Goal: Task Accomplishment & Management: Manage account settings

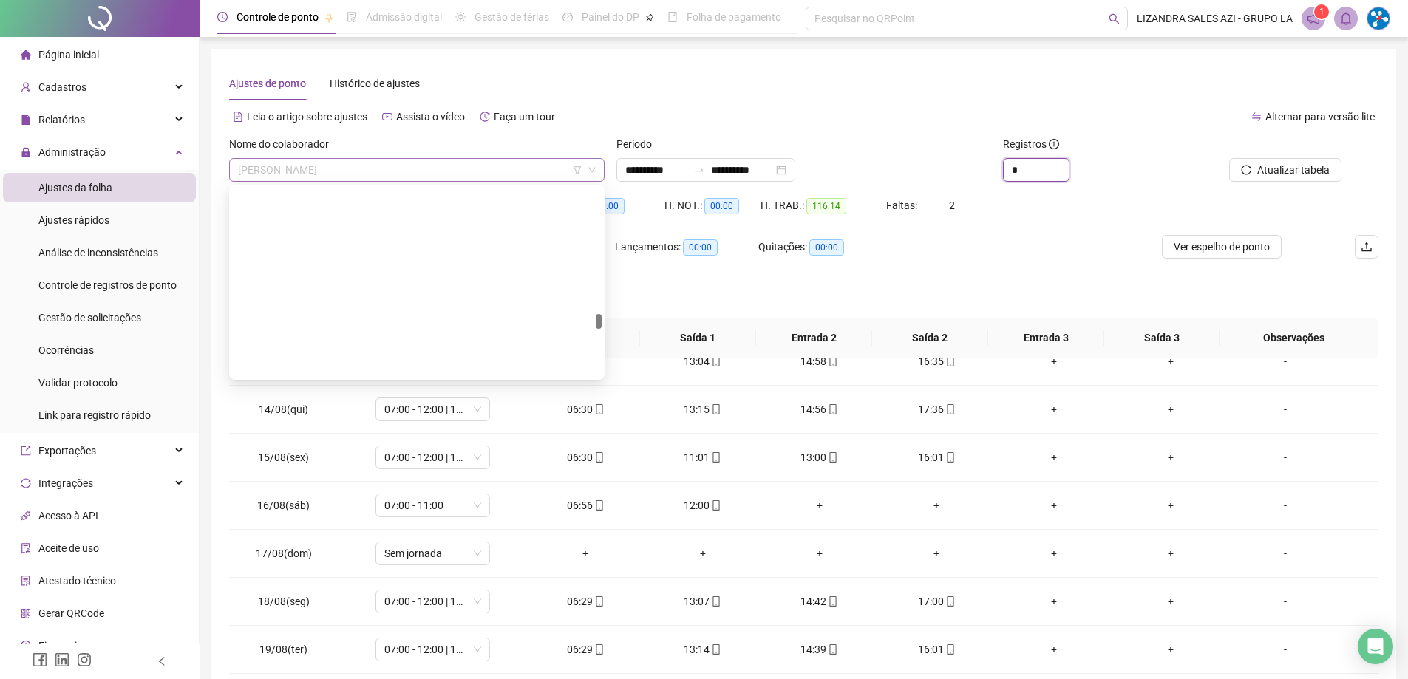
scroll to position [3619, 0]
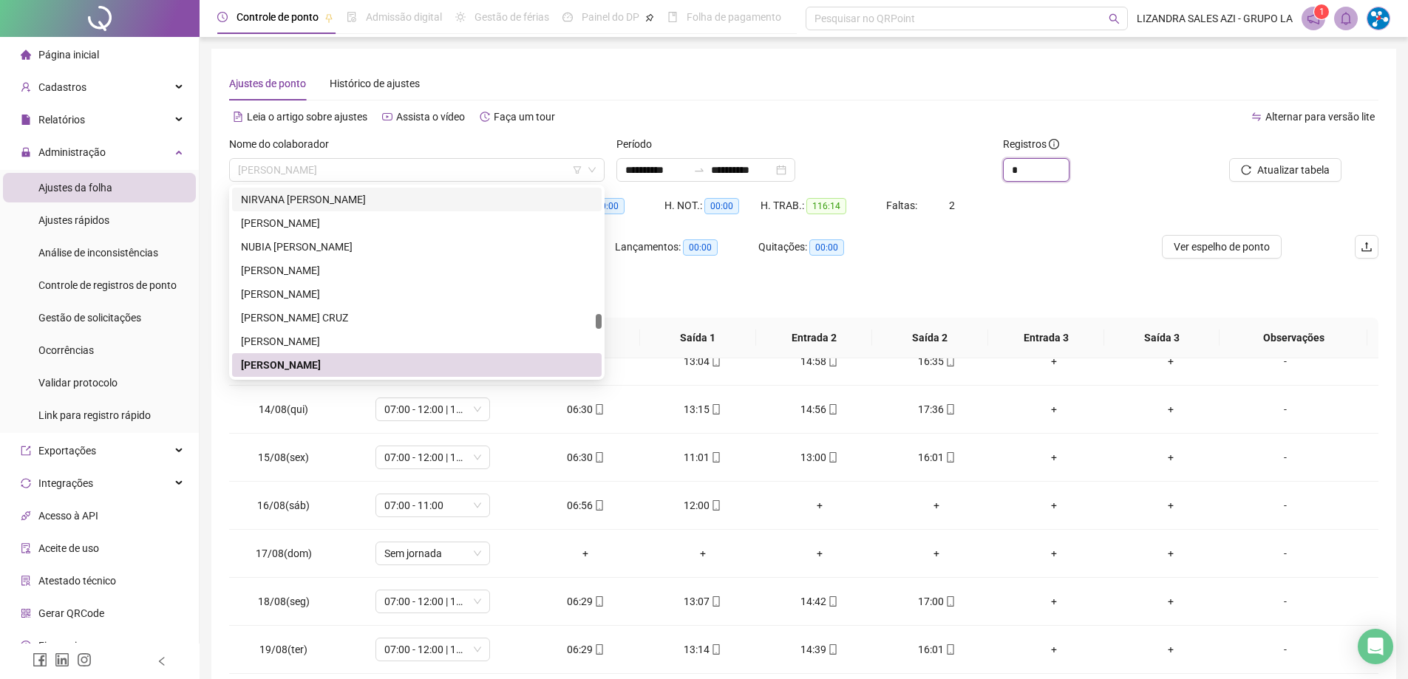
drag, startPoint x: 401, startPoint y: 173, endPoint x: 273, endPoint y: 188, distance: 128.1
click at [273, 188] on body "**********" at bounding box center [704, 339] width 1408 height 679
click at [632, 101] on div "**********" at bounding box center [803, 371] width 1149 height 608
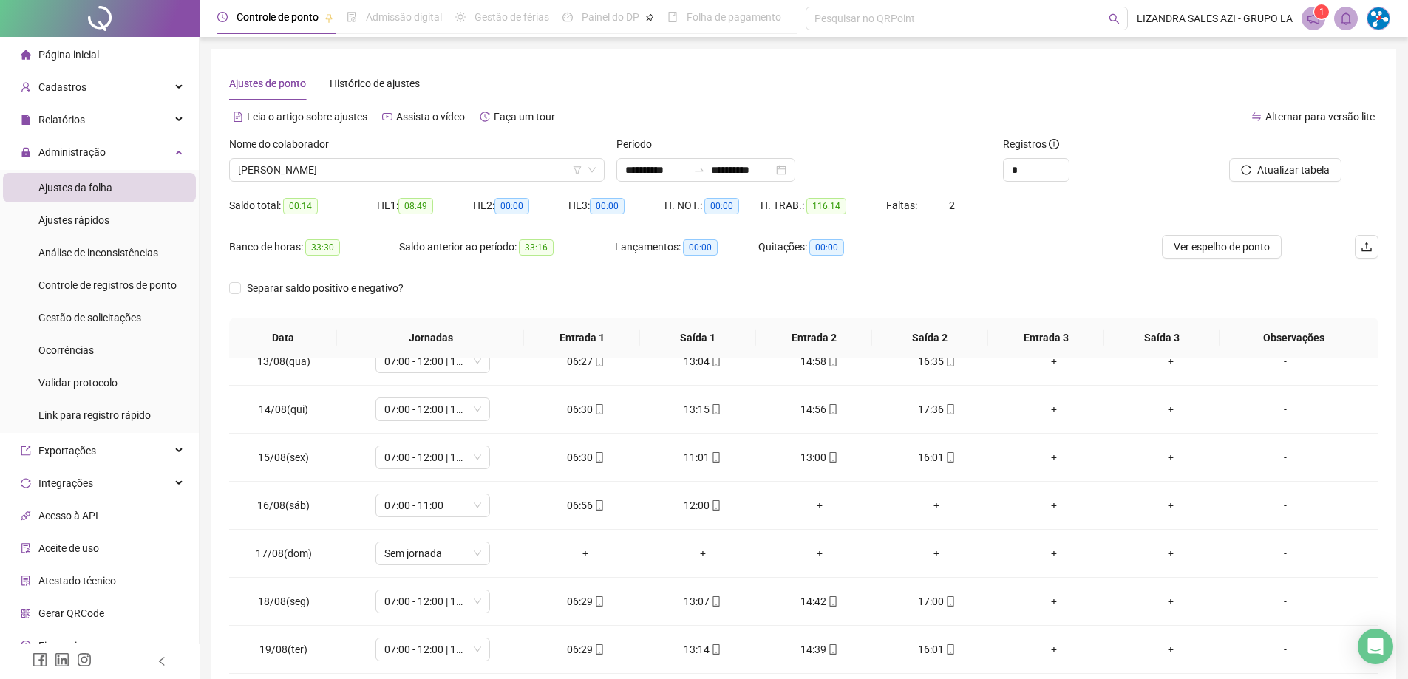
drag, startPoint x: 835, startPoint y: 207, endPoint x: 811, endPoint y: 228, distance: 32.0
click at [810, 228] on div "H. TRAB.: 116:14" at bounding box center [824, 214] width 126 height 41
click at [417, 175] on span "[PERSON_NAME]" at bounding box center [417, 170] width 358 height 22
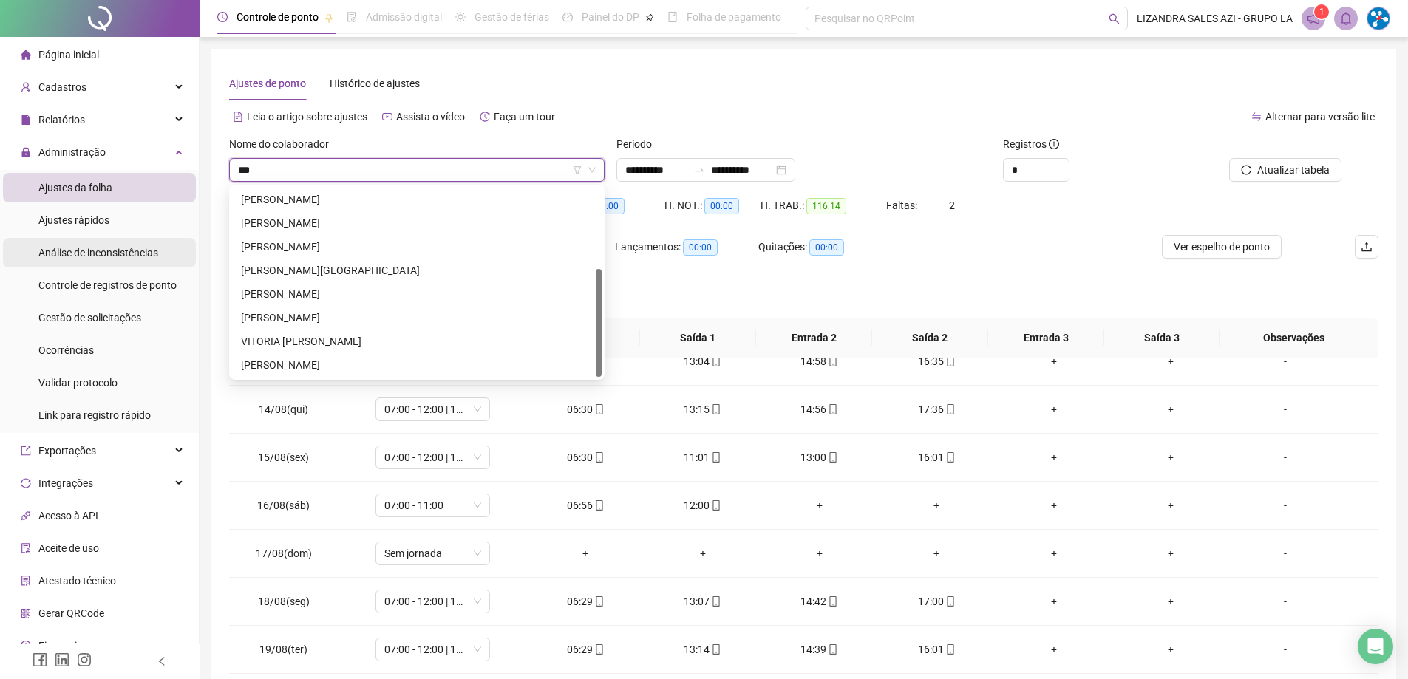
scroll to position [0, 0]
type input "****"
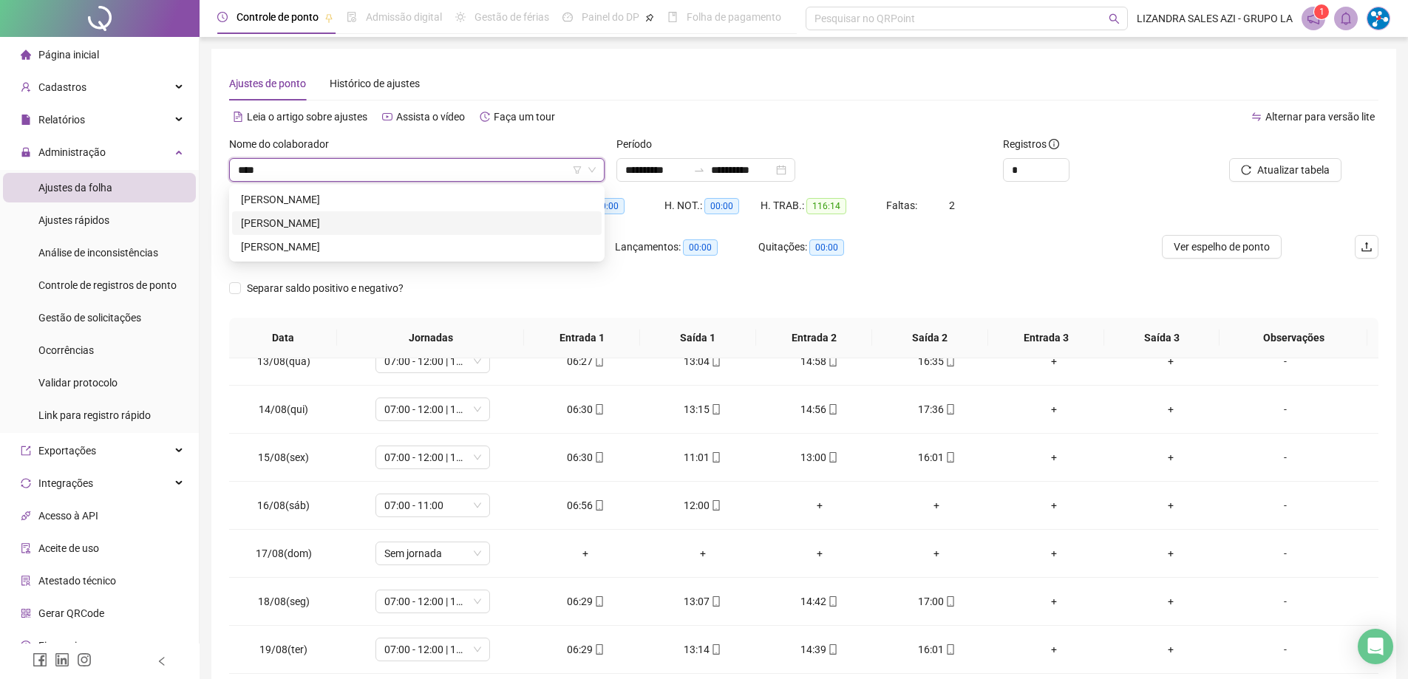
click at [293, 229] on div "[PERSON_NAME]" at bounding box center [417, 223] width 352 height 16
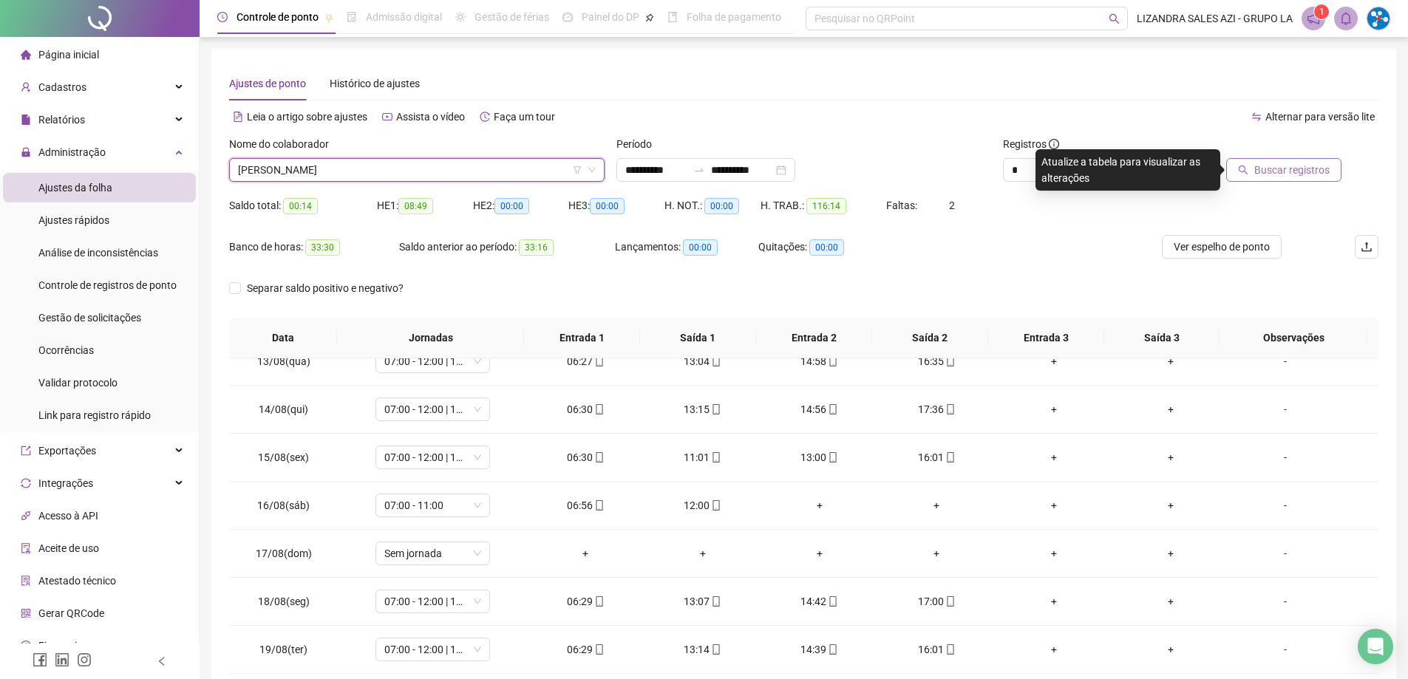
click at [1248, 171] on icon "search" at bounding box center [1243, 170] width 10 height 10
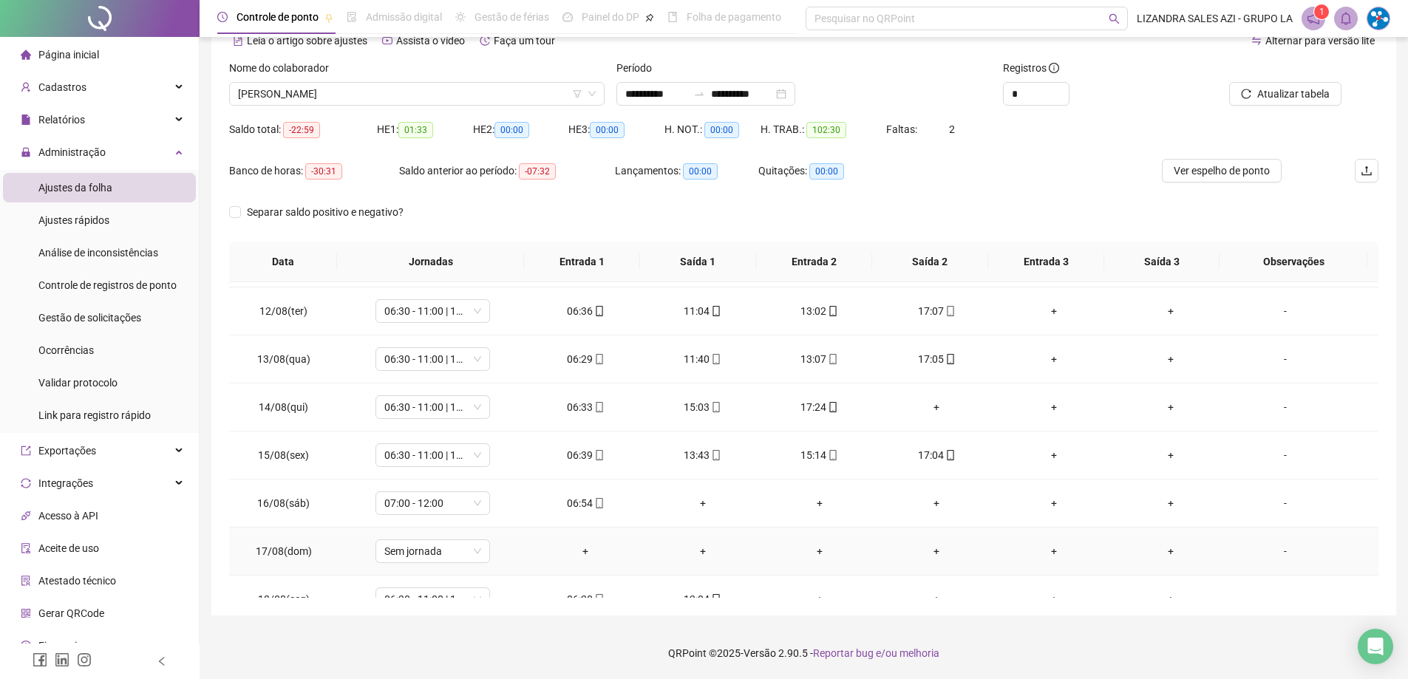
scroll to position [375, 0]
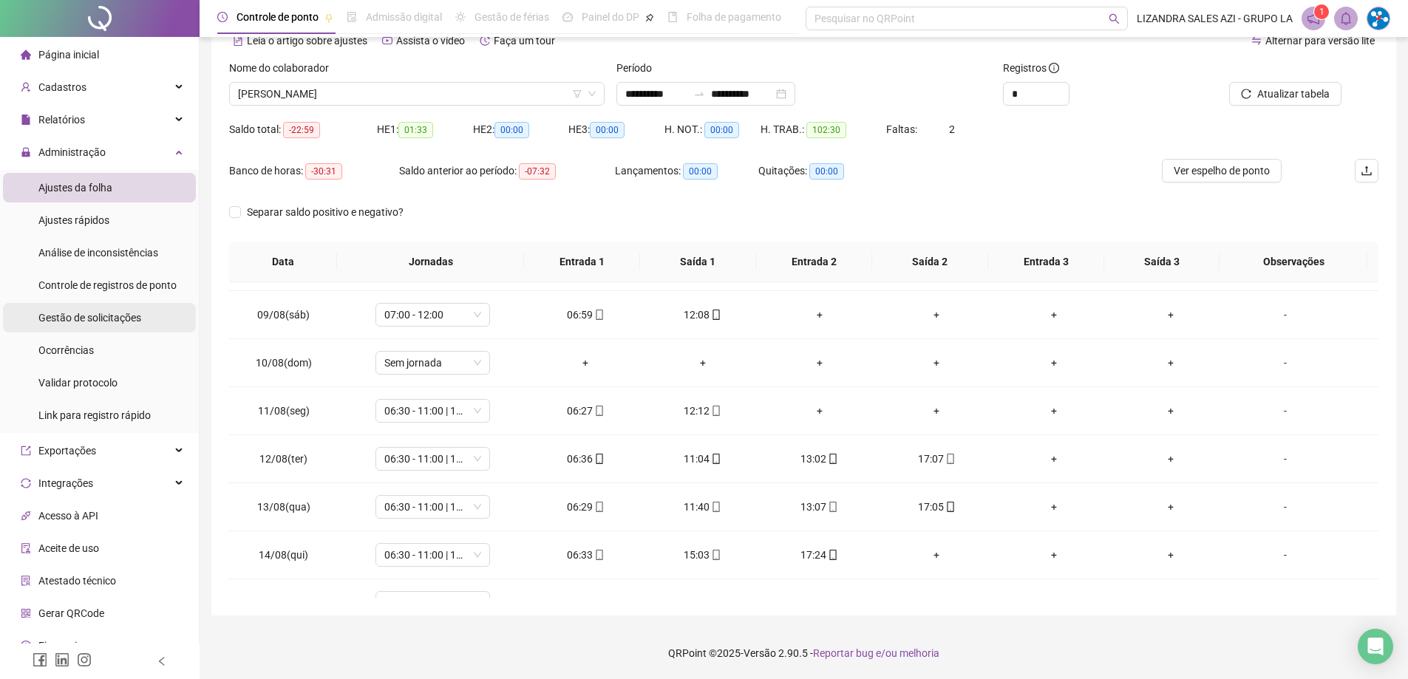
click at [113, 309] on div "Gestão de solicitações" at bounding box center [89, 318] width 103 height 30
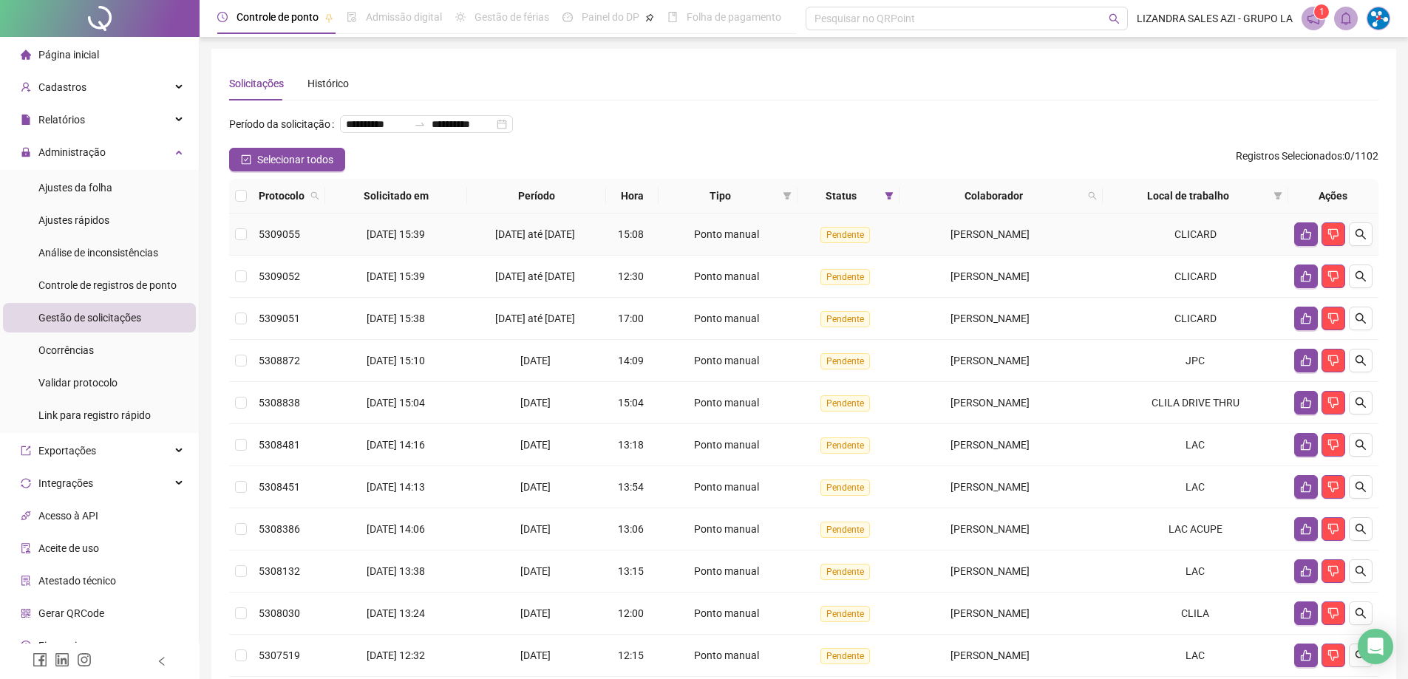
click at [993, 240] on span "[PERSON_NAME]" at bounding box center [990, 234] width 79 height 12
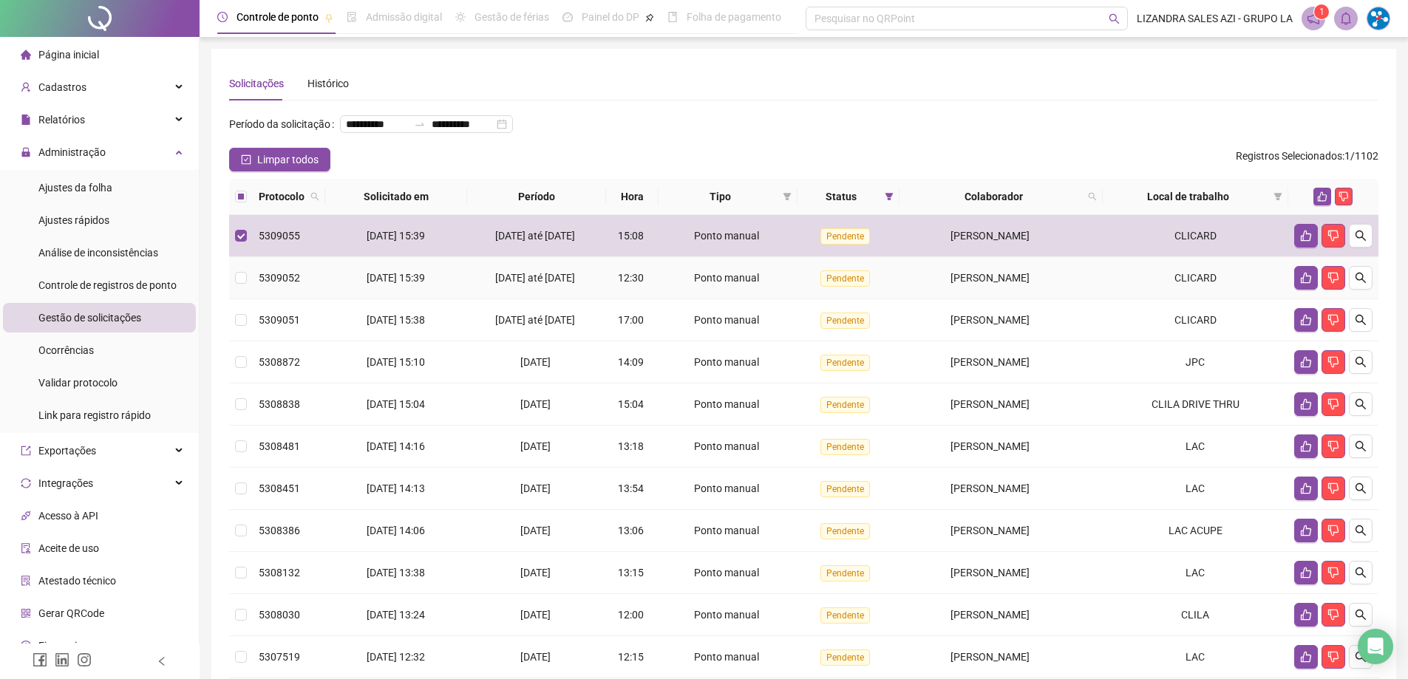
click at [988, 289] on td "[PERSON_NAME]" at bounding box center [1001, 278] width 203 height 42
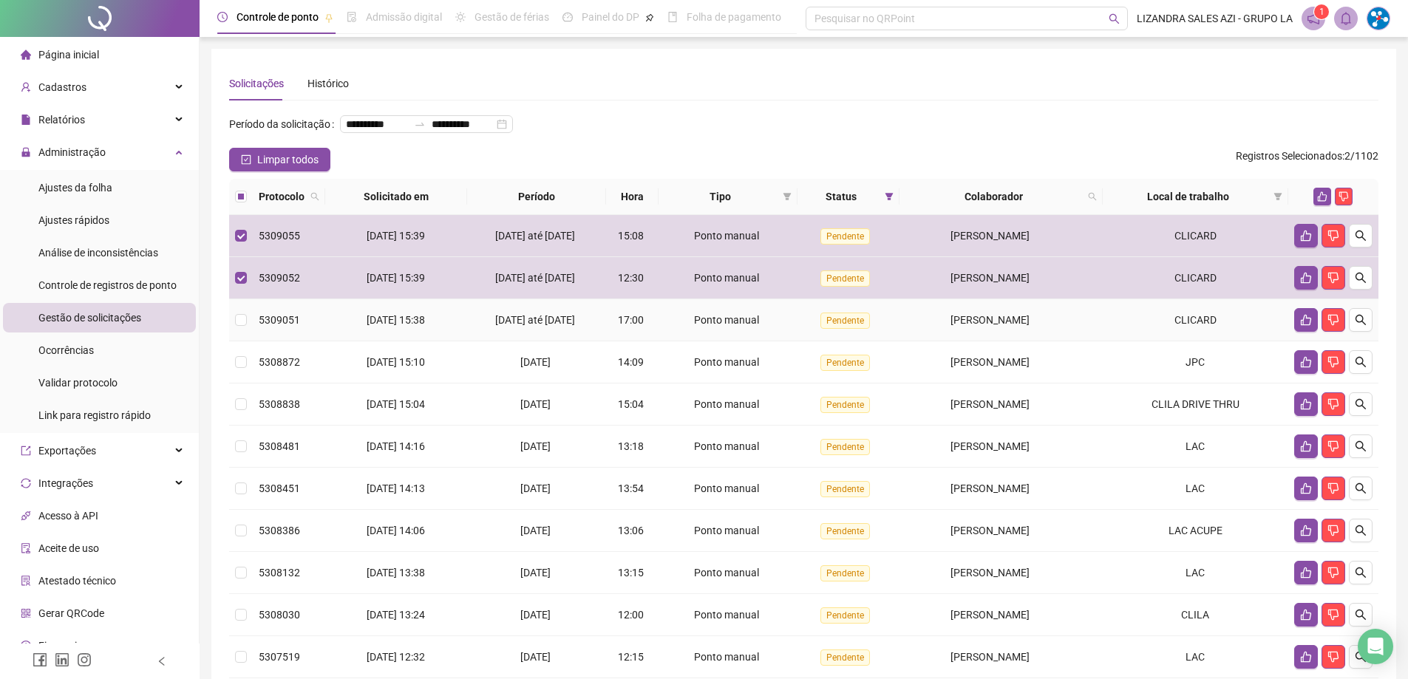
click at [988, 326] on span "[PERSON_NAME]" at bounding box center [990, 320] width 79 height 12
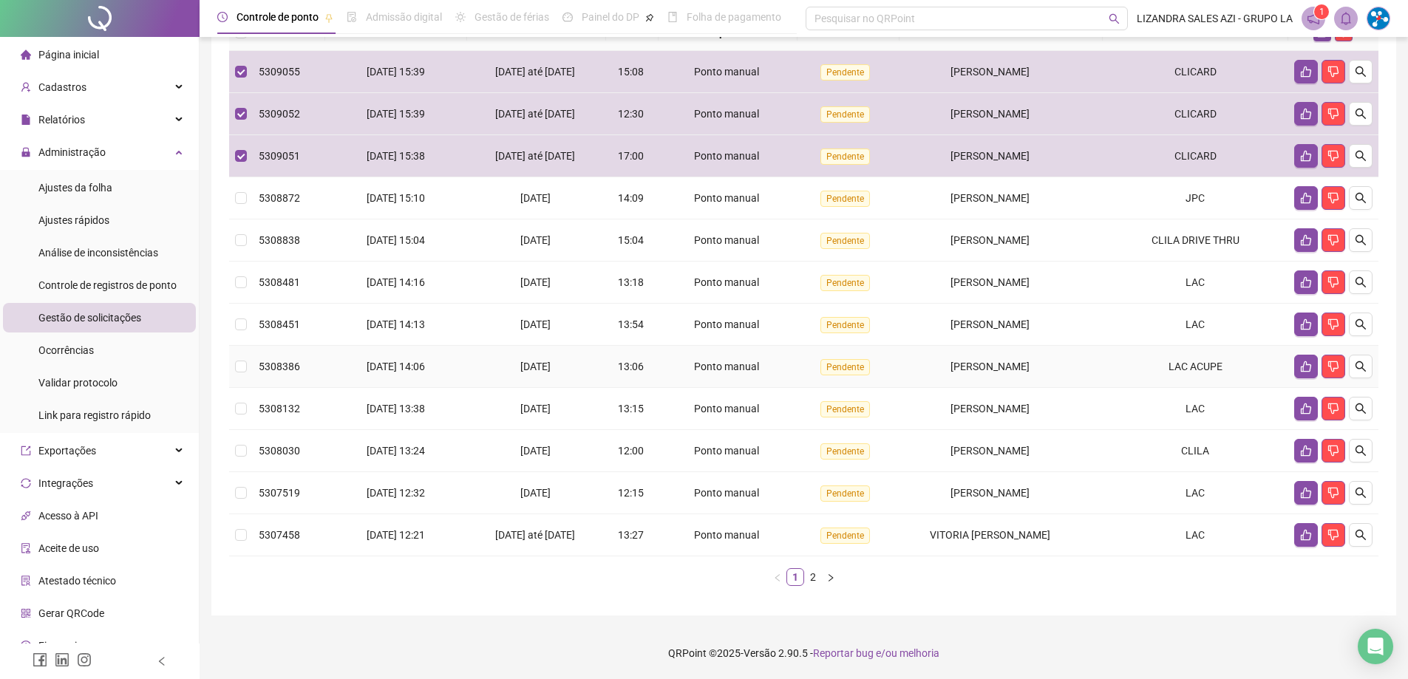
scroll to position [40, 0]
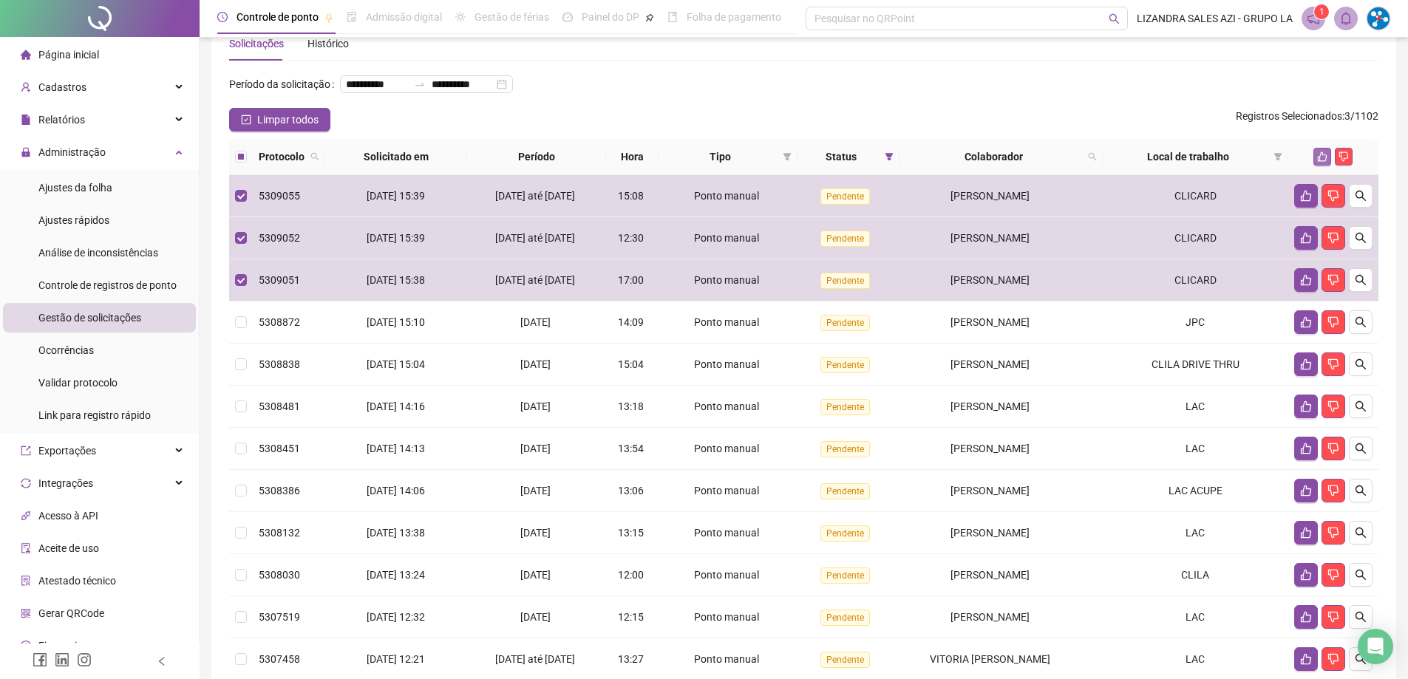
click at [1323, 162] on icon "like" at bounding box center [1322, 157] width 10 height 10
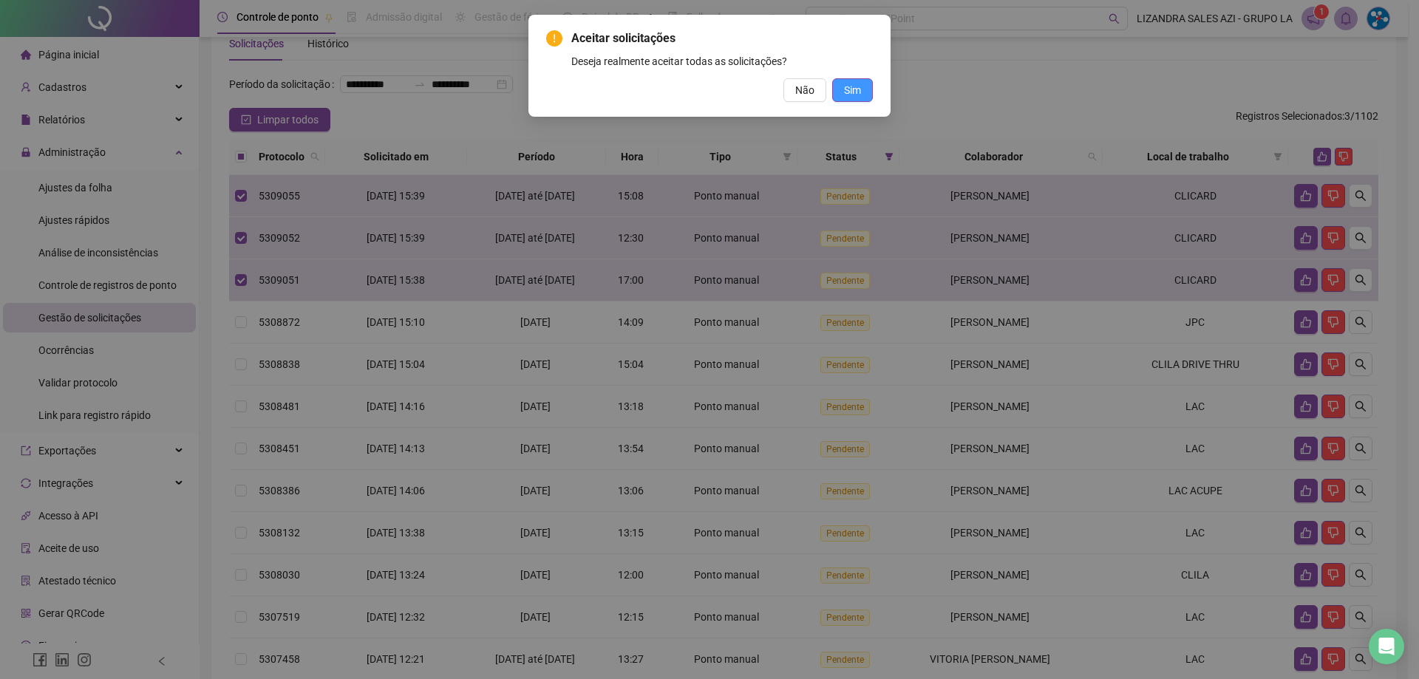
click at [870, 86] on button "Sim" at bounding box center [852, 90] width 41 height 24
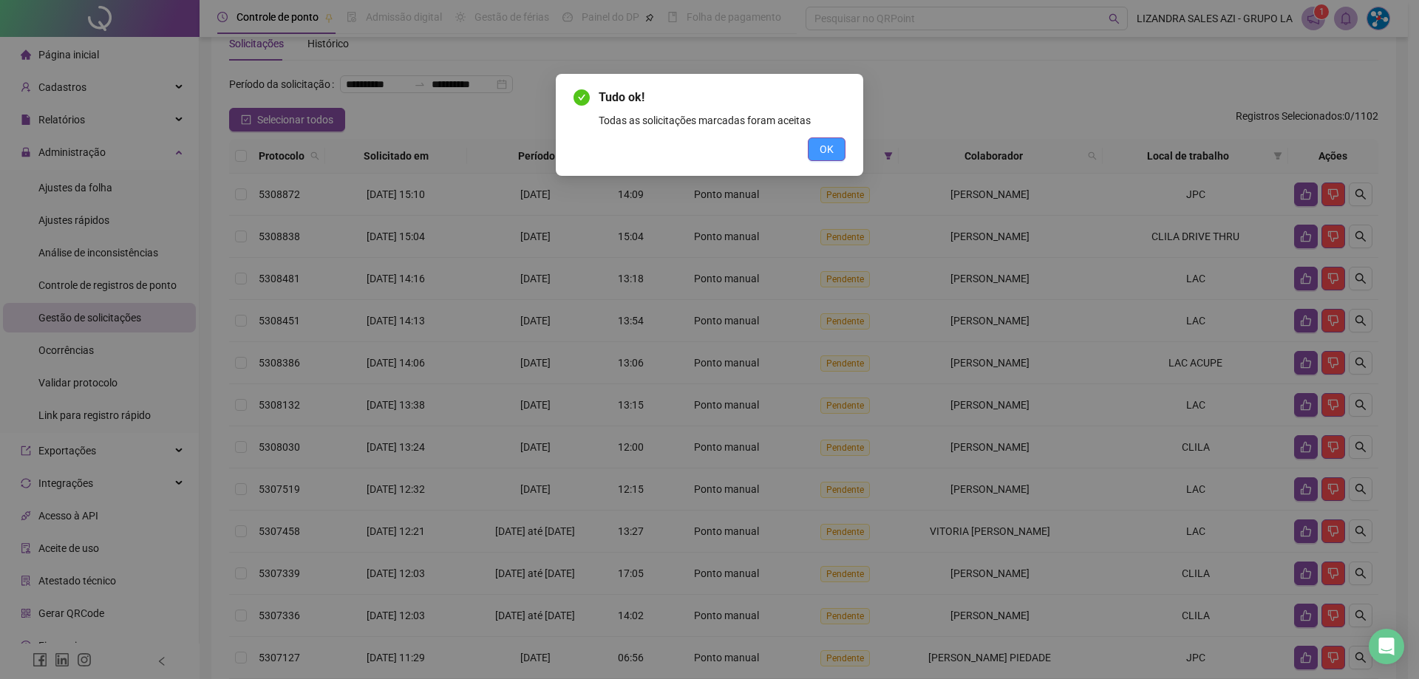
click at [818, 155] on button "OK" at bounding box center [827, 149] width 38 height 24
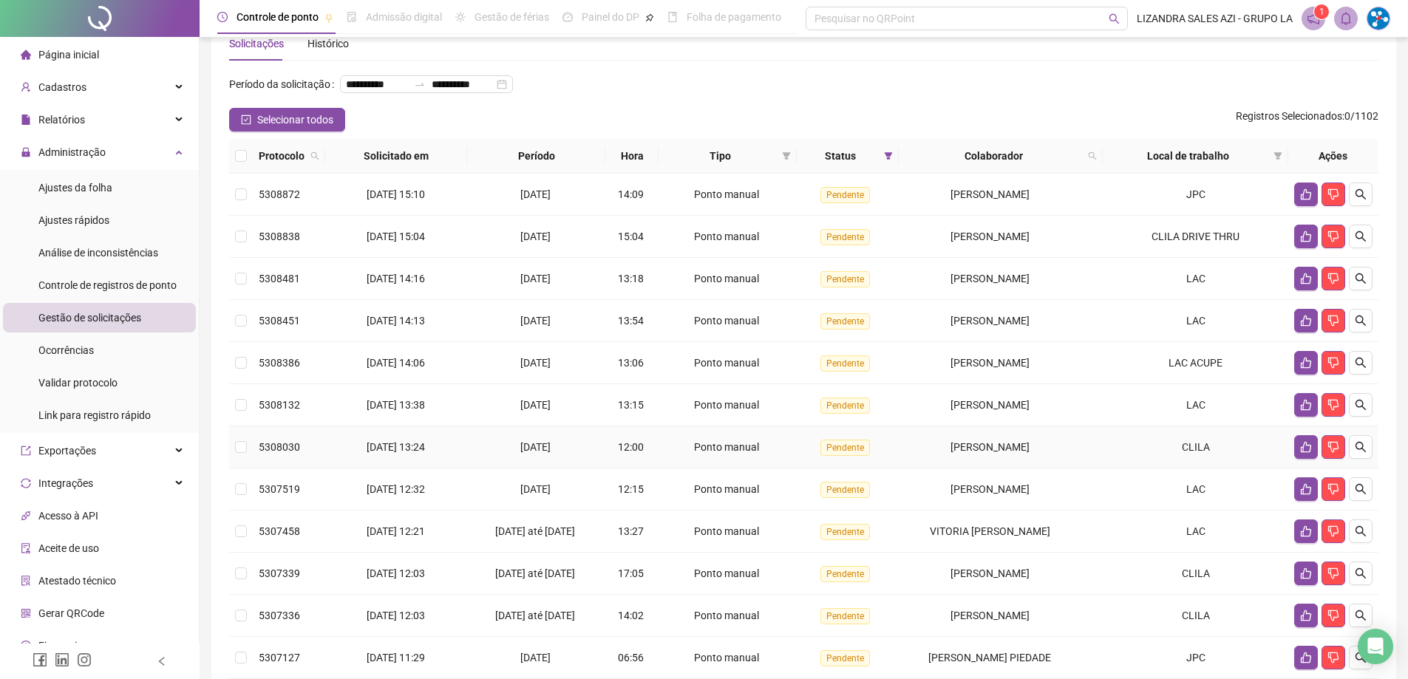
scroll to position [186, 0]
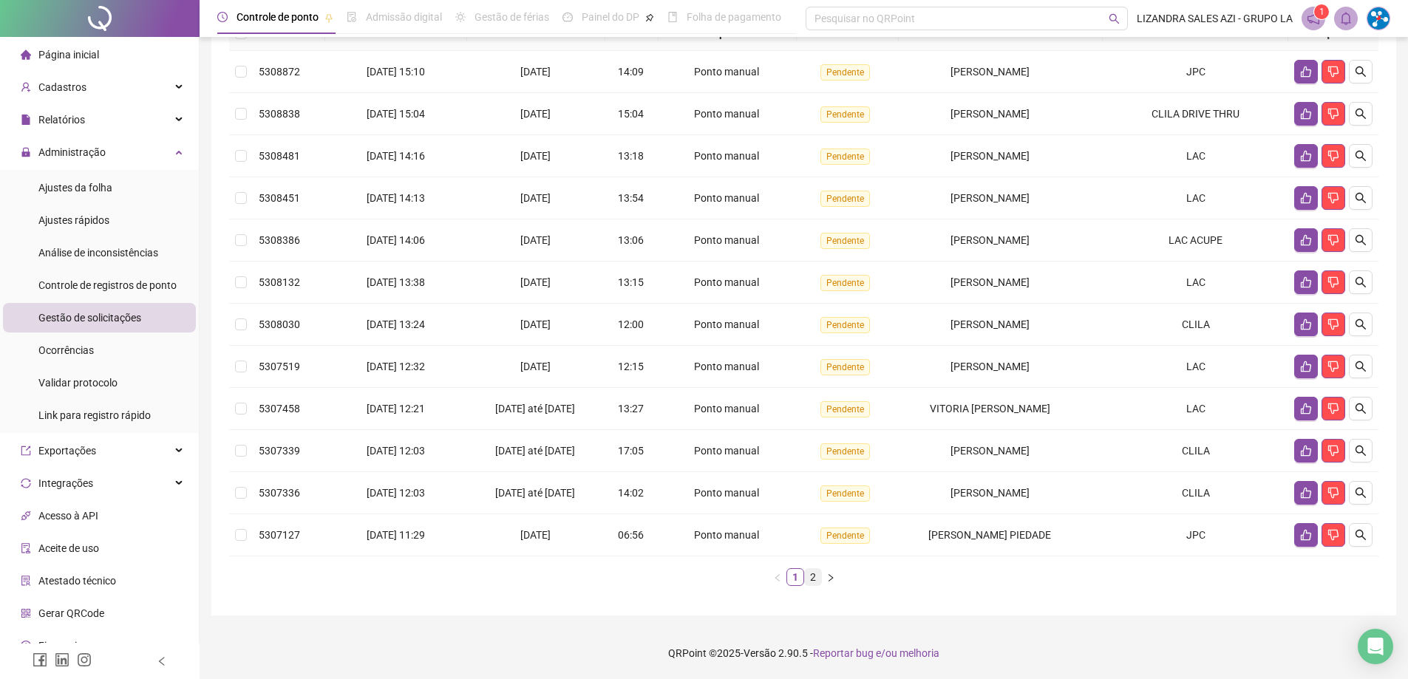
click at [813, 580] on link "2" at bounding box center [813, 577] width 16 height 16
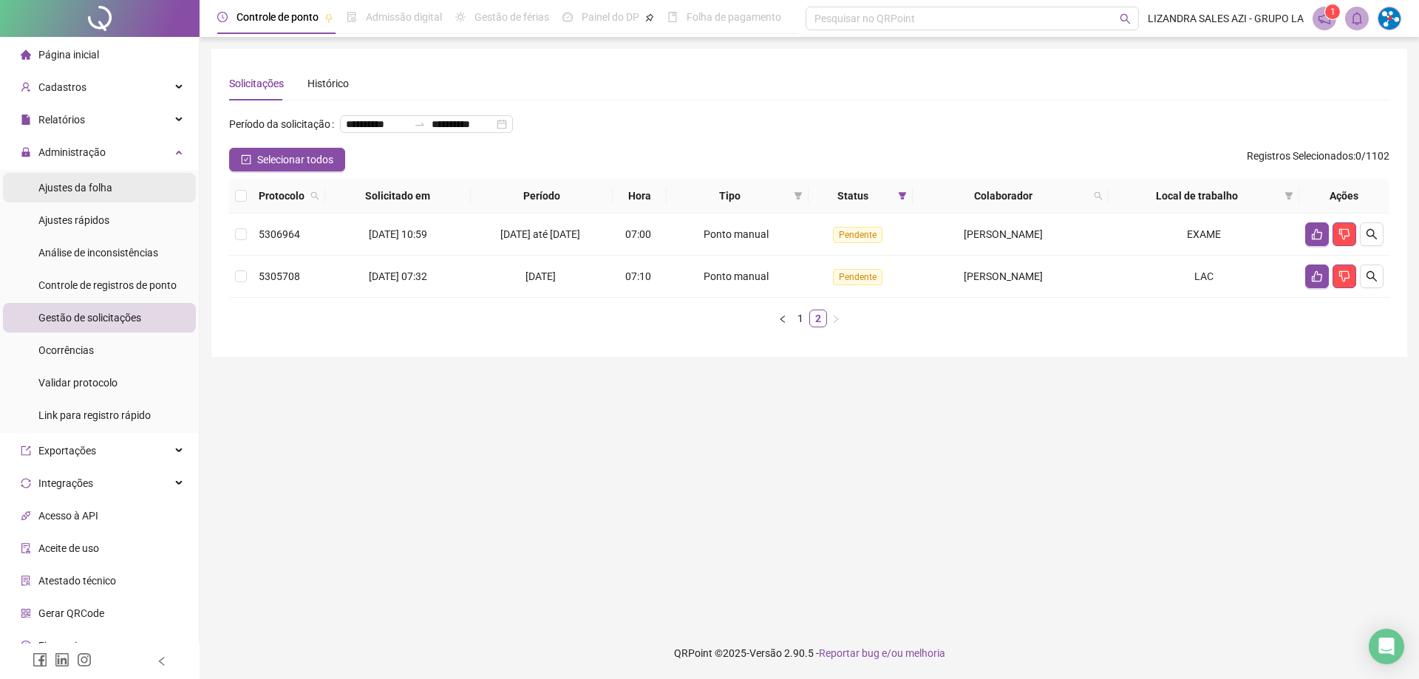
click at [104, 189] on span "Ajustes da folha" at bounding box center [75, 188] width 74 height 12
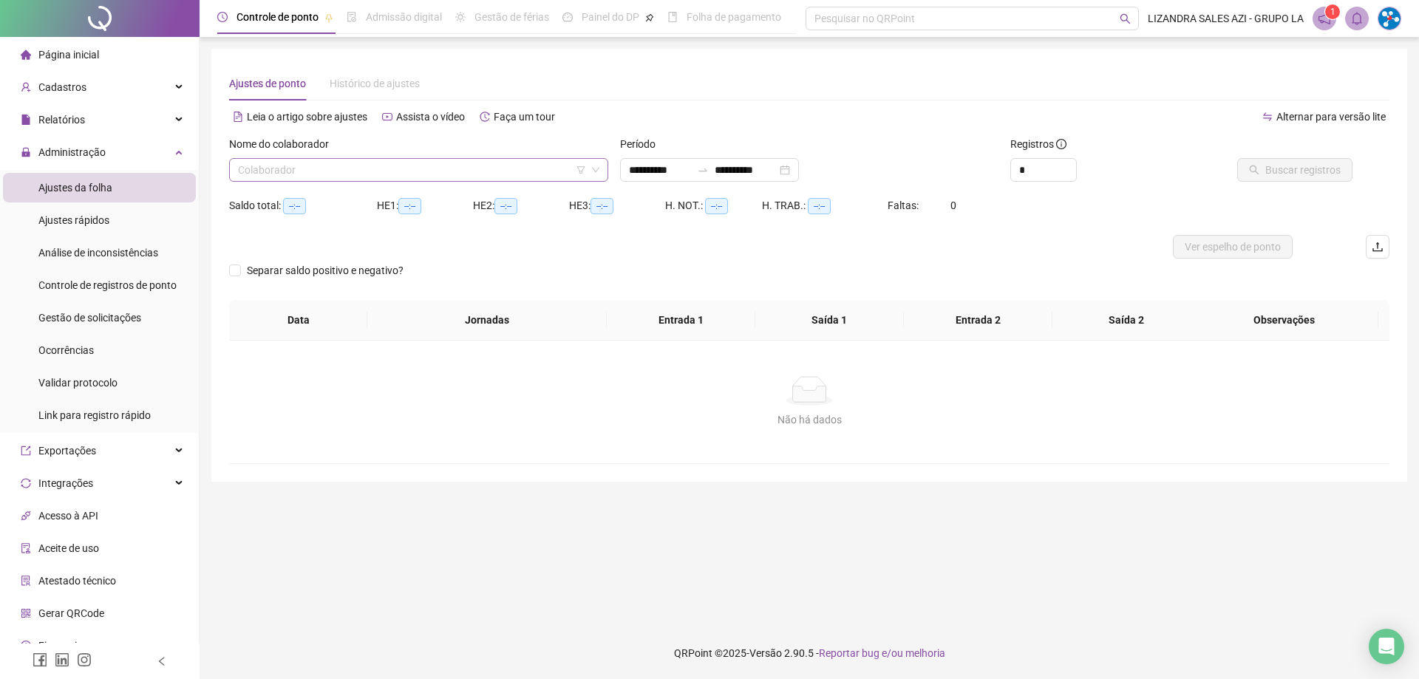
type input "**********"
click at [341, 162] on input "search" at bounding box center [412, 170] width 348 height 22
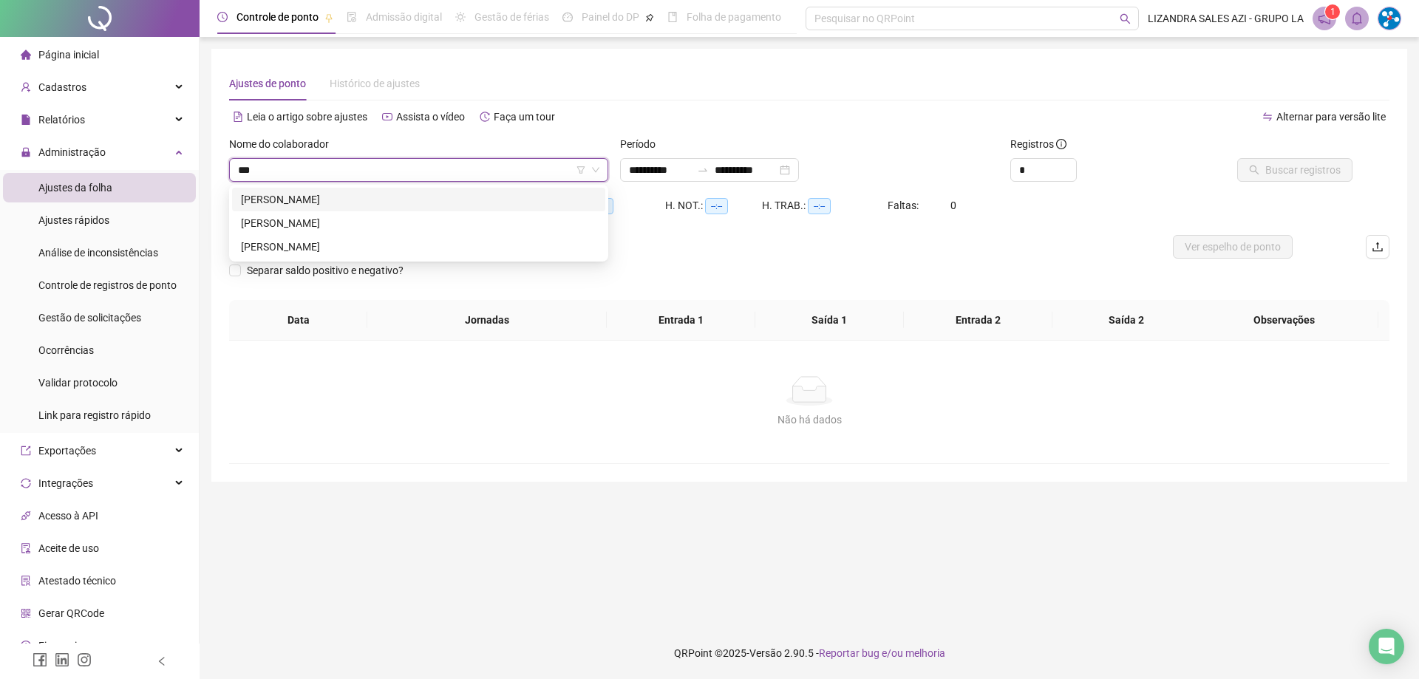
type input "****"
click at [334, 224] on div "[PERSON_NAME]" at bounding box center [419, 223] width 356 height 16
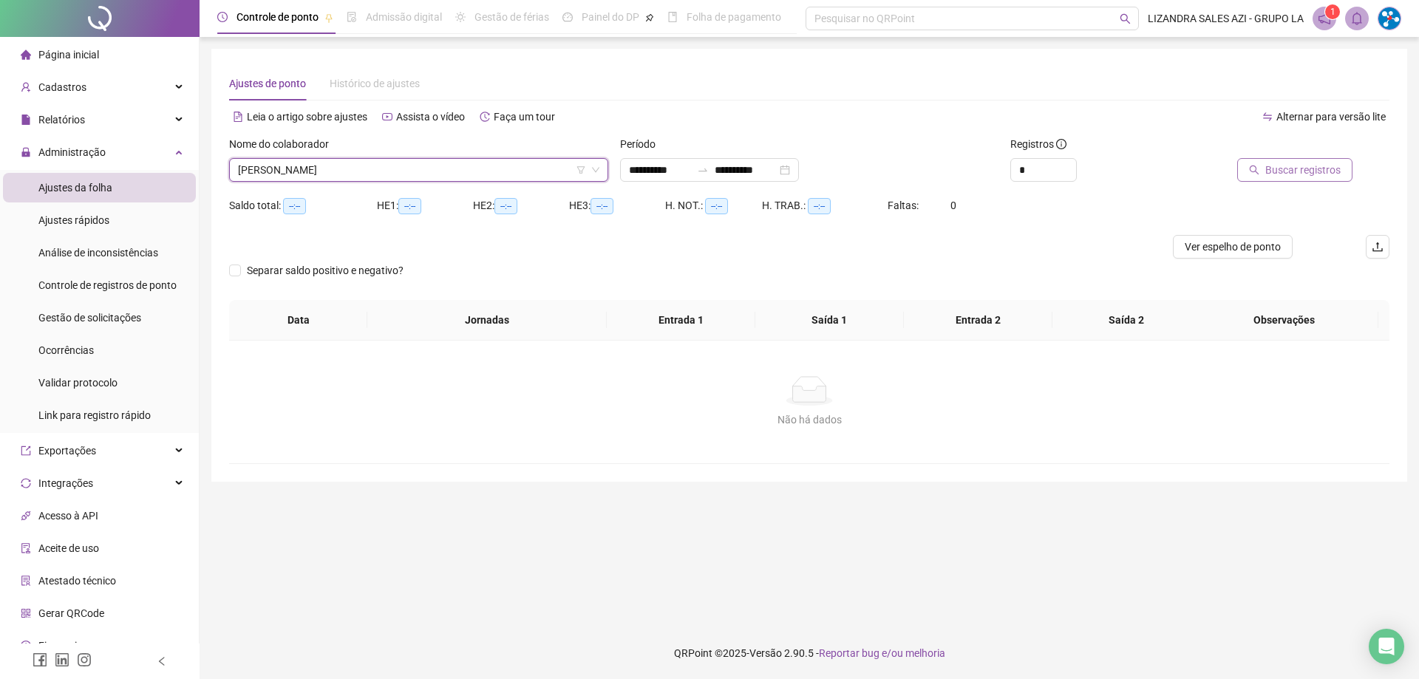
click at [1283, 171] on span "Buscar registros" at bounding box center [1302, 170] width 75 height 16
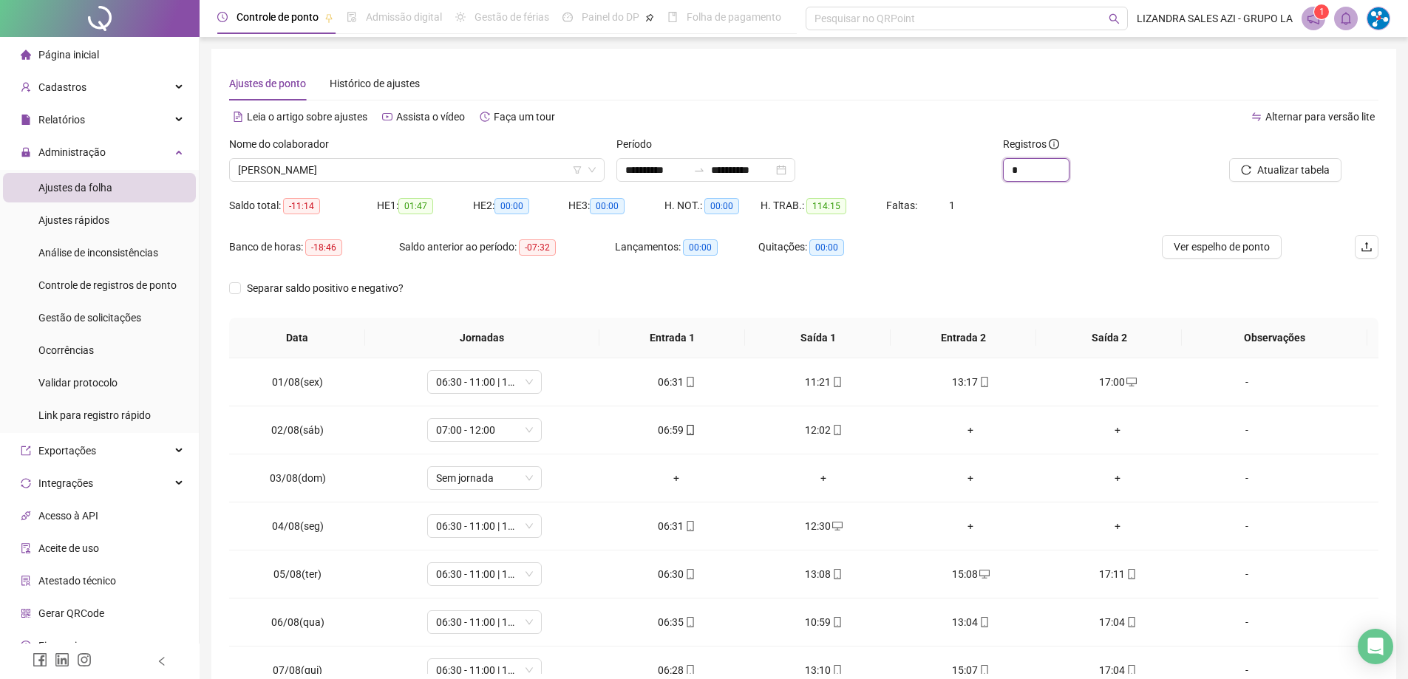
click at [1067, 165] on icon "up" at bounding box center [1069, 164] width 5 height 5
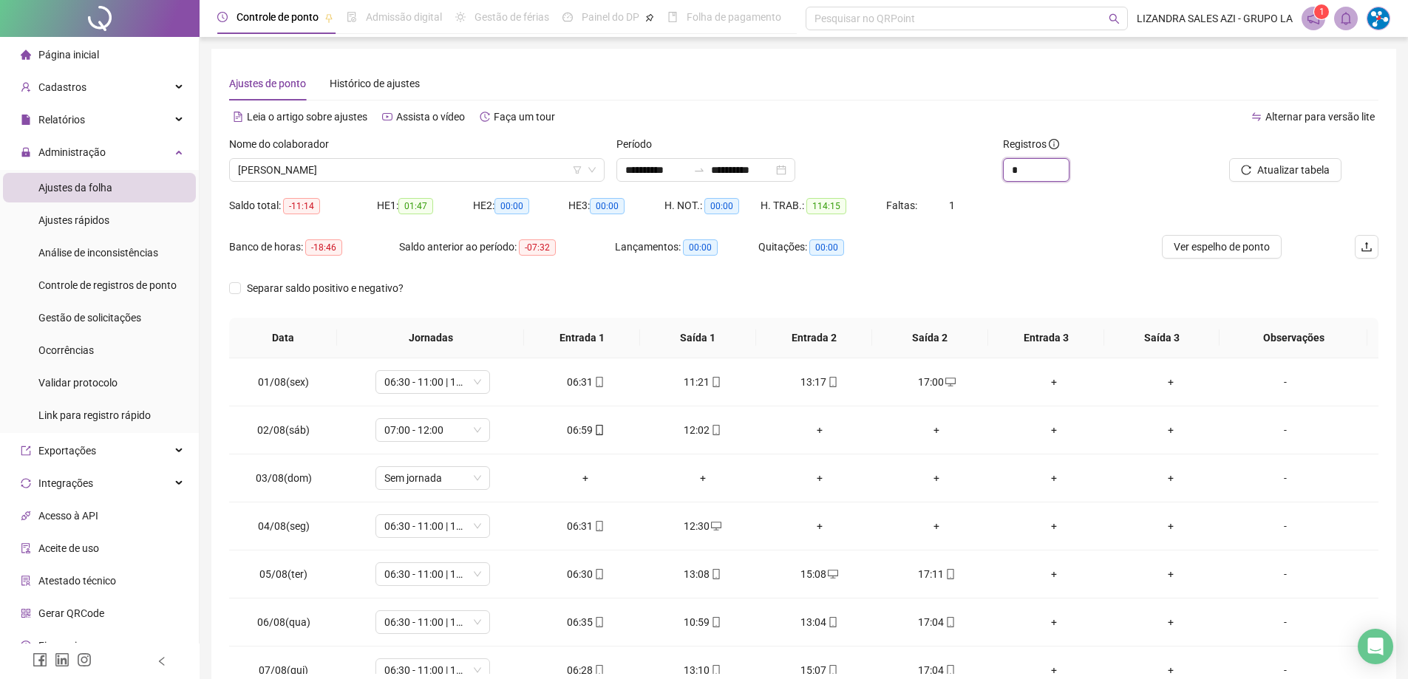
type input "*"
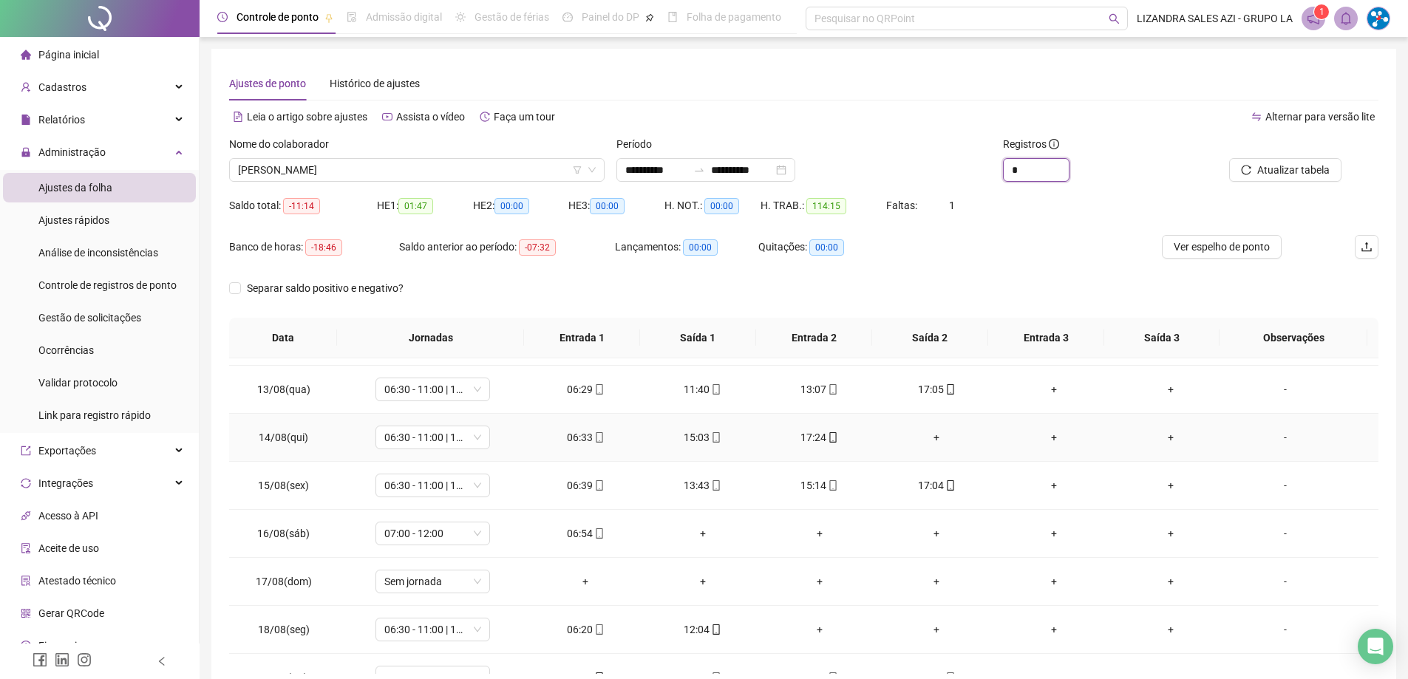
scroll to position [591, 0]
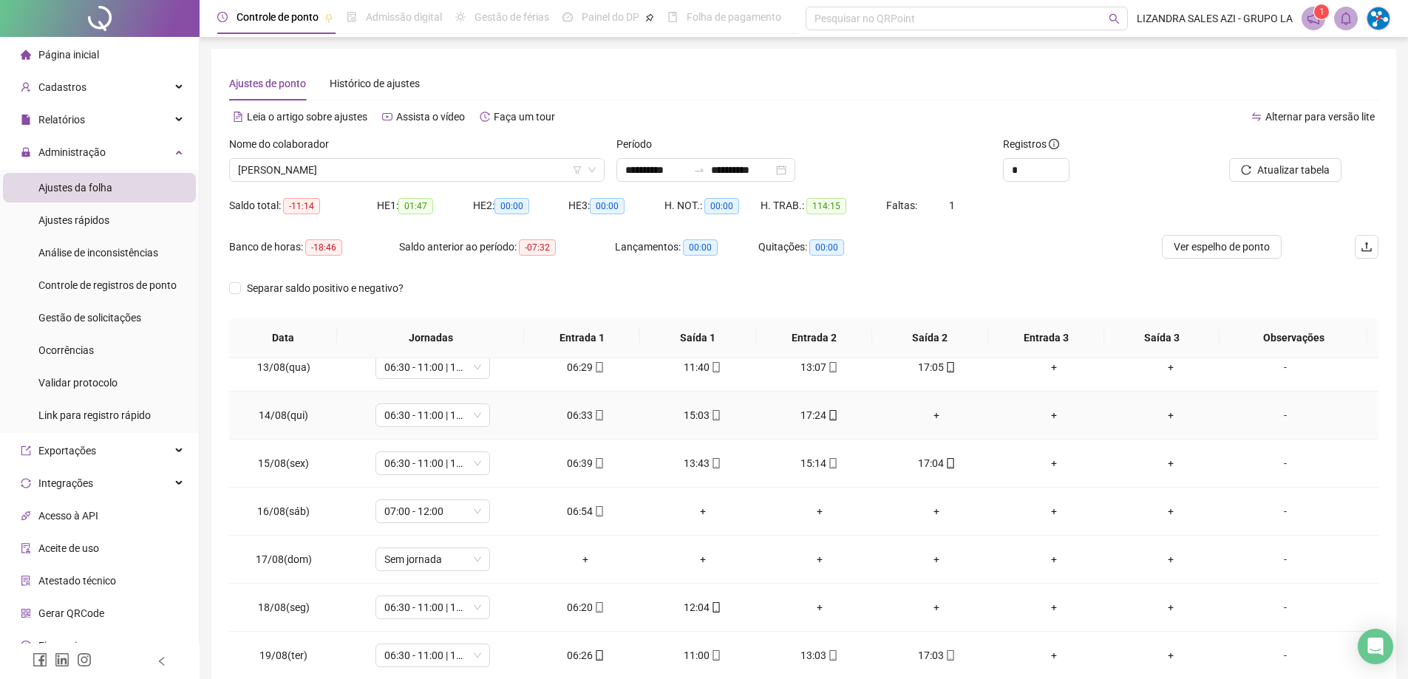
click at [929, 414] on div "+" at bounding box center [936, 415] width 93 height 16
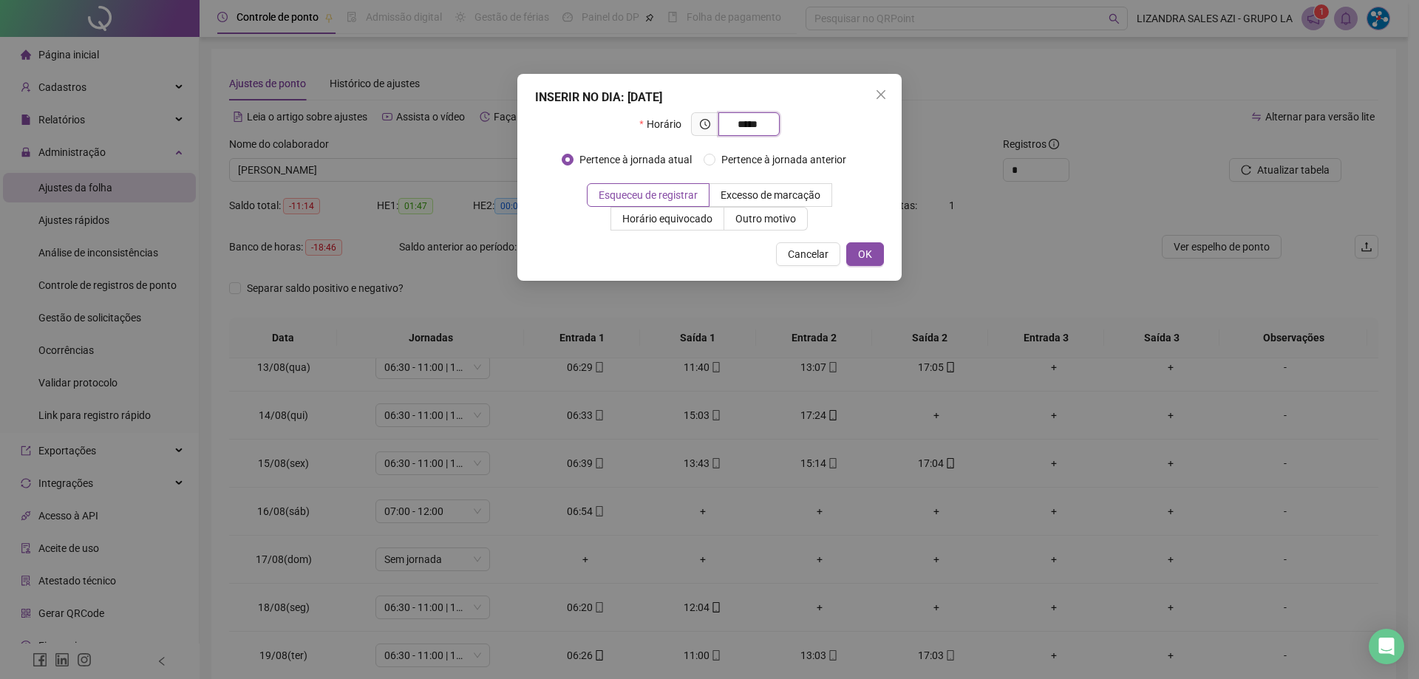
type input "*****"
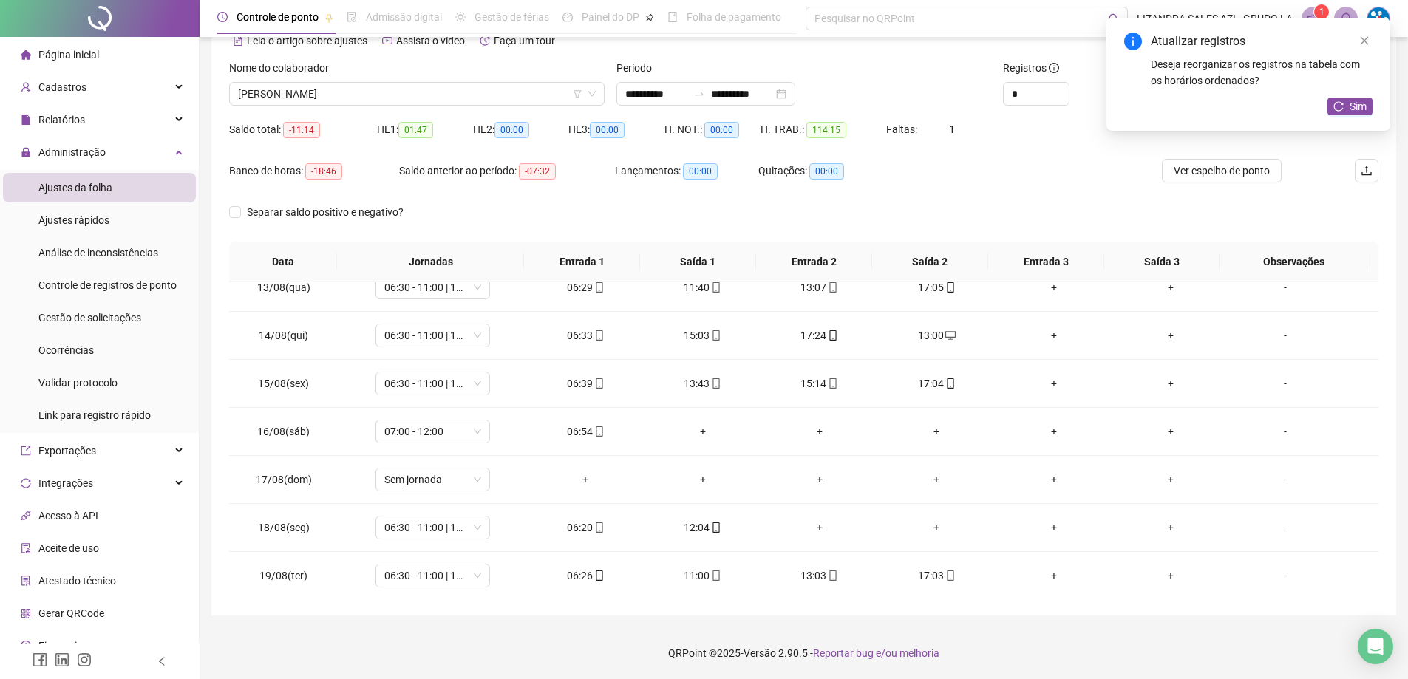
scroll to position [597, 0]
click at [695, 427] on div "+" at bounding box center [702, 429] width 93 height 16
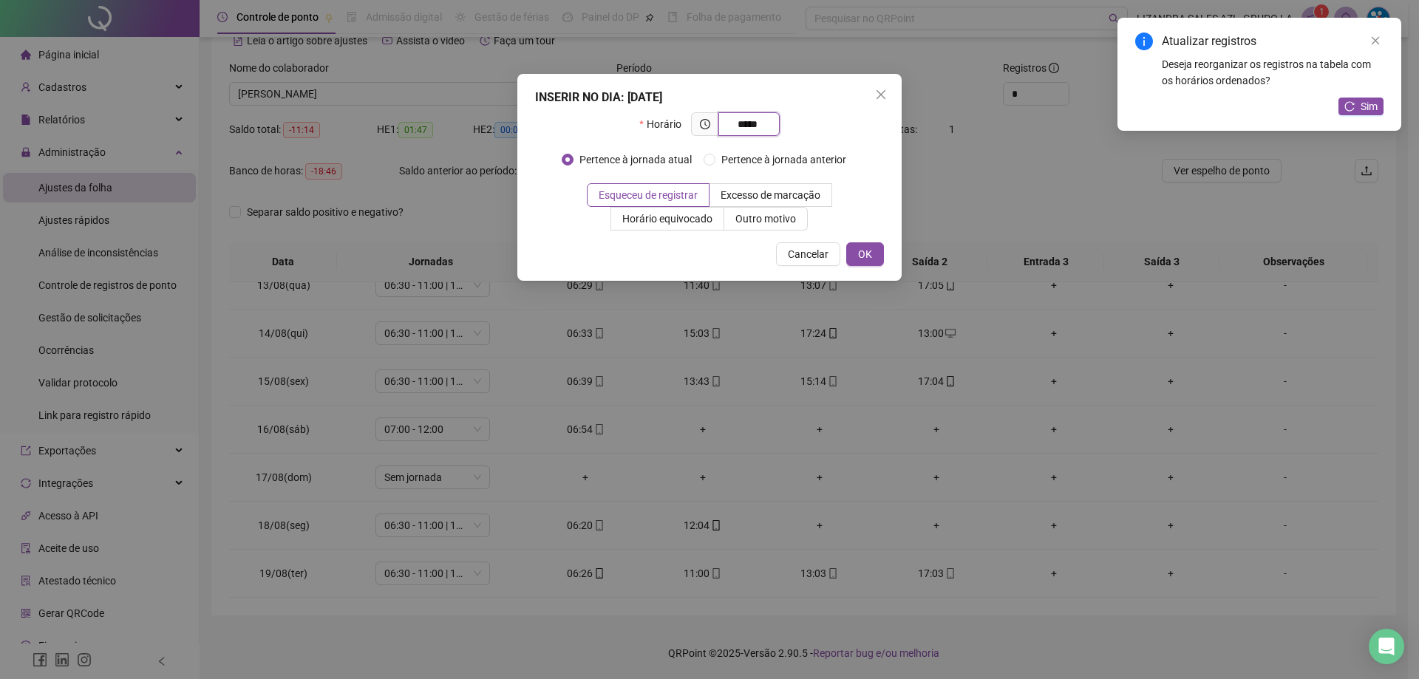
type input "*****"
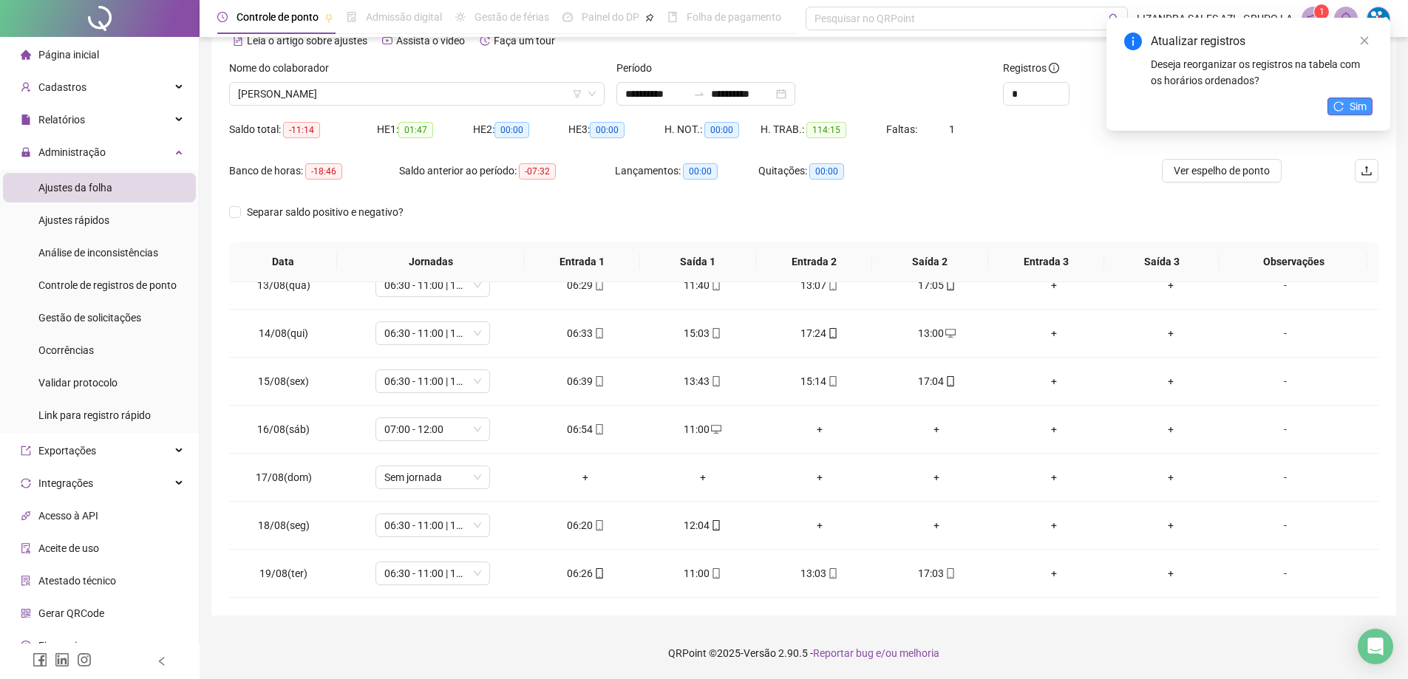
click at [1337, 104] on icon "reload" at bounding box center [1338, 106] width 10 height 10
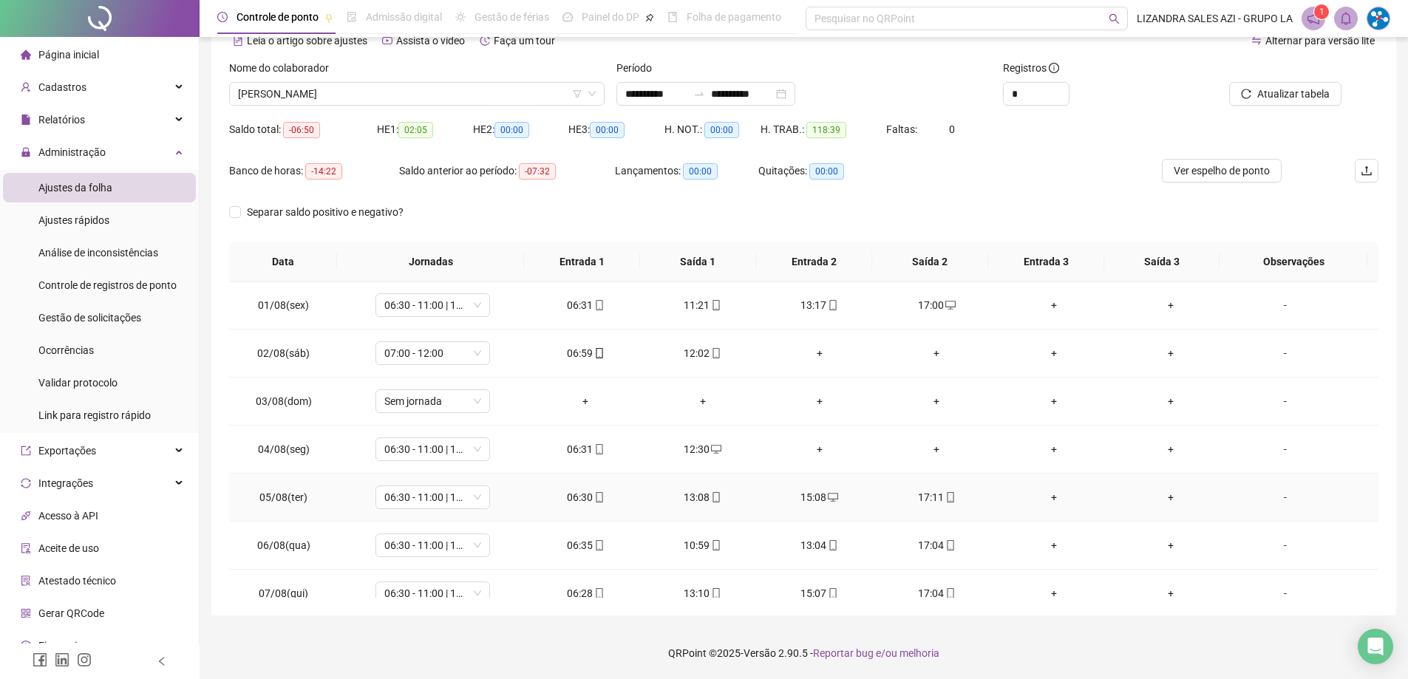
scroll to position [0, 0]
click at [1240, 170] on span "Ver espelho de ponto" at bounding box center [1222, 171] width 96 height 16
